Goal: Task Accomplishment & Management: Use online tool/utility

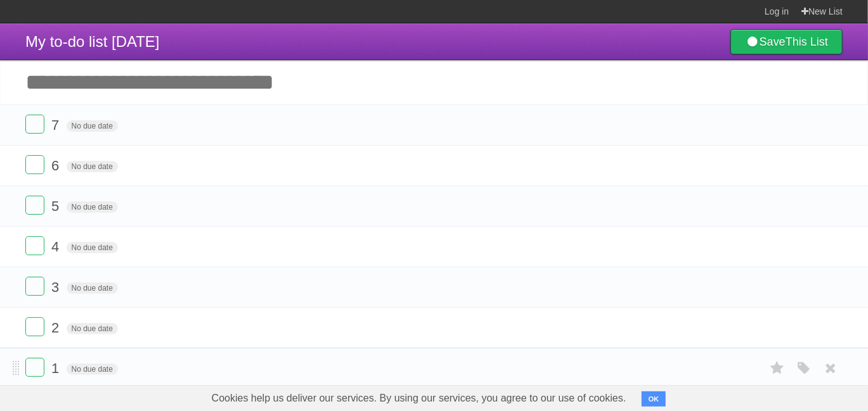
click at [46, 361] on form "1 No due date White Red Blue Green Purple Orange" at bounding box center [433, 368] width 817 height 21
click at [36, 364] on label at bounding box center [34, 367] width 19 height 19
click at [85, 82] on input "Add another task" at bounding box center [434, 82] width 868 height 44
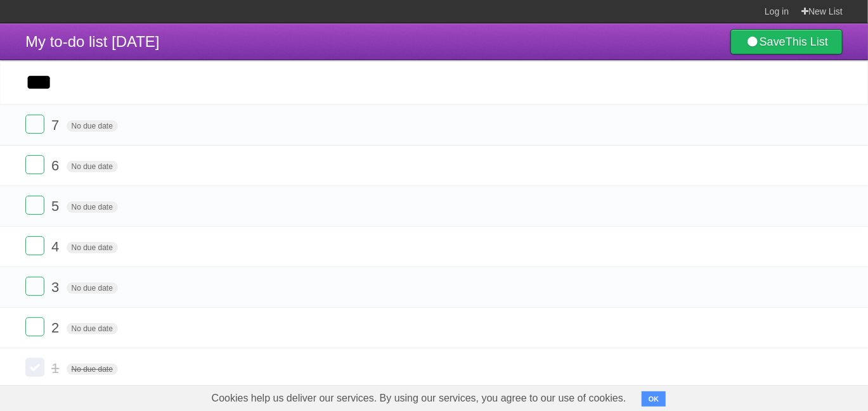
type input "***"
click input "*********" at bounding box center [0, 0] width 0 height 0
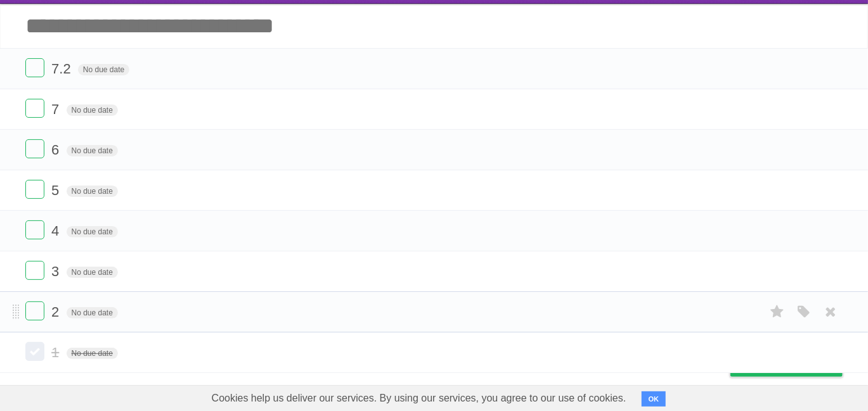
scroll to position [60, 0]
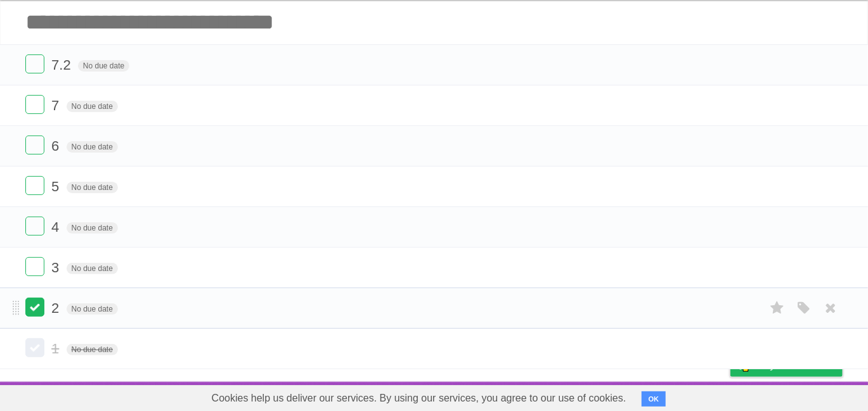
click at [31, 302] on label at bounding box center [34, 307] width 19 height 19
click at [39, 265] on label at bounding box center [34, 266] width 19 height 19
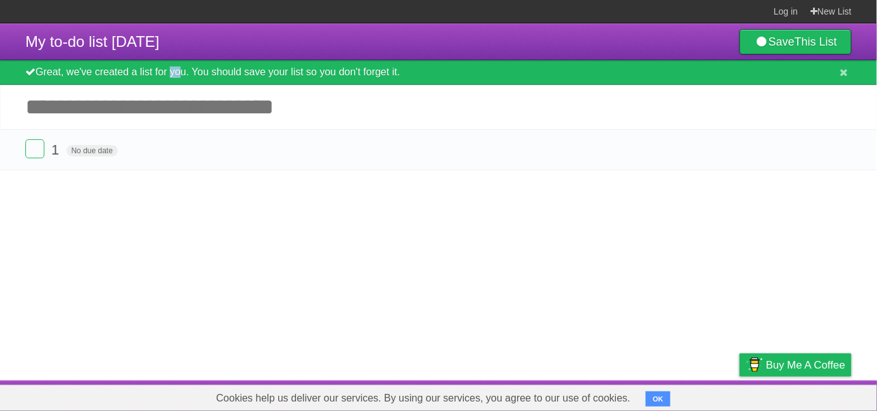
drag, startPoint x: 169, startPoint y: 68, endPoint x: 238, endPoint y: 61, distance: 69.5
click at [184, 65] on div "Great, we've created a list for you. You should save your list so you don't for…" at bounding box center [438, 72] width 877 height 25
click at [837, 70] on button at bounding box center [844, 73] width 16 height 13
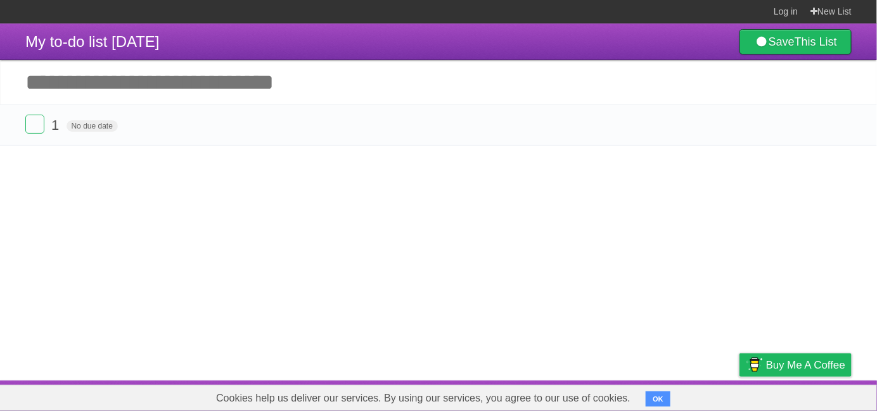
click at [88, 97] on input "Add another task" at bounding box center [438, 82] width 877 height 44
drag, startPoint x: 839, startPoint y: 128, endPoint x: 491, endPoint y: 67, distance: 352.8
click at [839, 128] on icon at bounding box center [841, 125] width 18 height 21
click at [273, 65] on input "Add another task" at bounding box center [438, 82] width 877 height 44
type input "*"
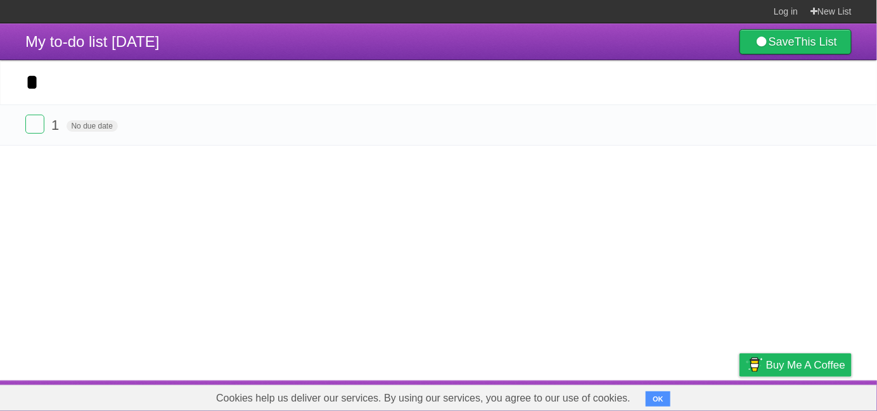
click input "*********" at bounding box center [0, 0] width 0 height 0
click at [833, 119] on icon at bounding box center [841, 125] width 18 height 21
